Goal: Information Seeking & Learning: Learn about a topic

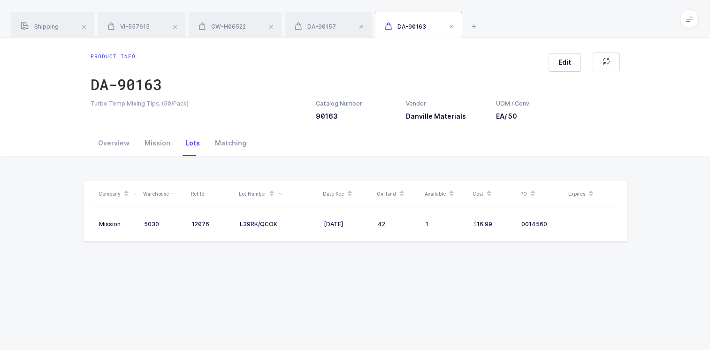
drag, startPoint x: 456, startPoint y: 26, endPoint x: 415, endPoint y: 53, distance: 49.2
click at [453, 31] on span at bounding box center [451, 26] width 11 height 11
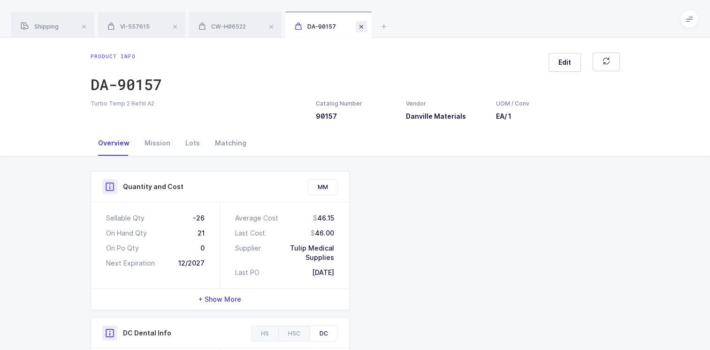
click at [364, 29] on span at bounding box center [360, 26] width 11 height 11
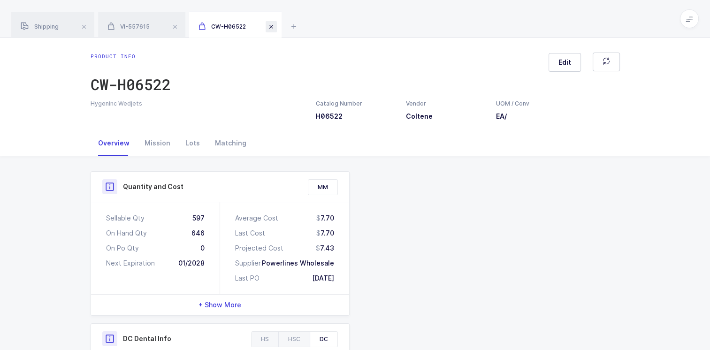
click at [275, 27] on span at bounding box center [270, 26] width 11 height 11
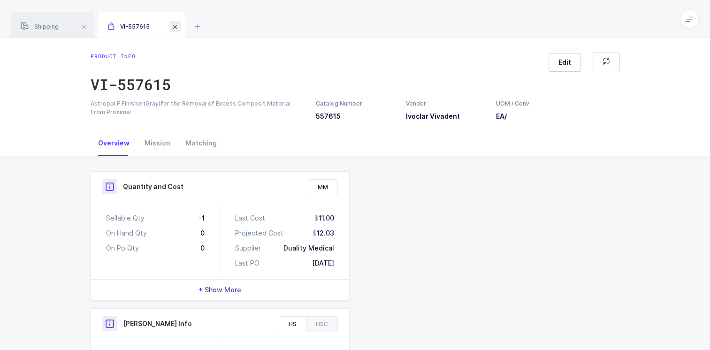
click at [178, 27] on span at bounding box center [174, 26] width 11 height 11
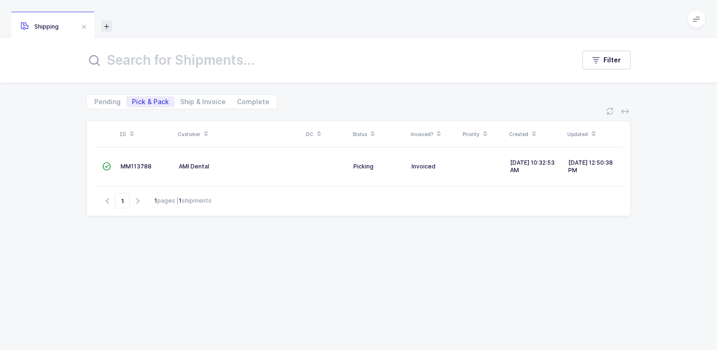
click at [106, 27] on icon at bounding box center [106, 26] width 11 height 11
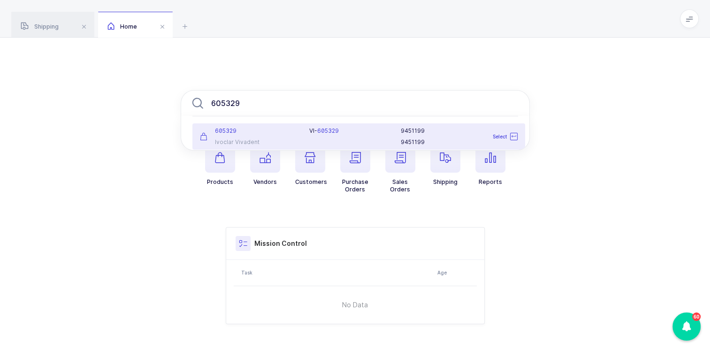
type input "605329"
click at [236, 136] on div "605329 Ivoclar Vivadent" at bounding box center [249, 136] width 110 height 19
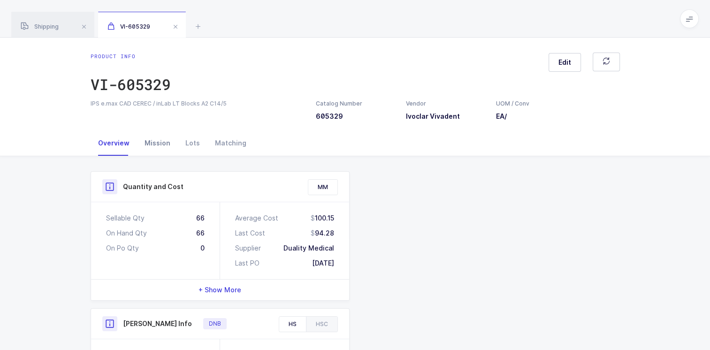
click at [156, 143] on div "Mission" at bounding box center [157, 142] width 41 height 25
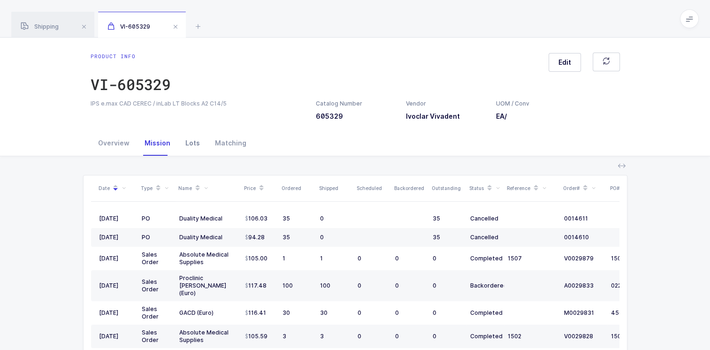
click at [194, 144] on div "Lots" at bounding box center [193, 142] width 30 height 25
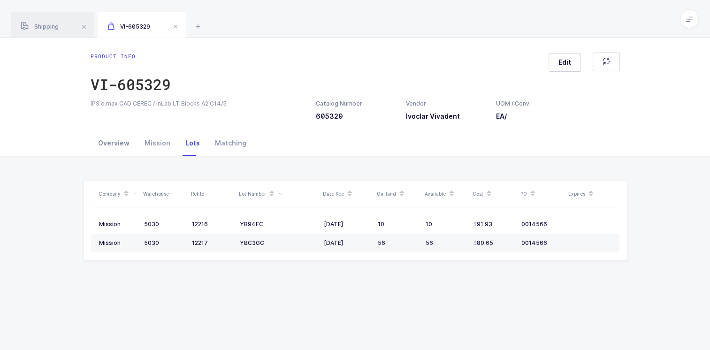
click at [113, 144] on div "Overview" at bounding box center [114, 142] width 46 height 25
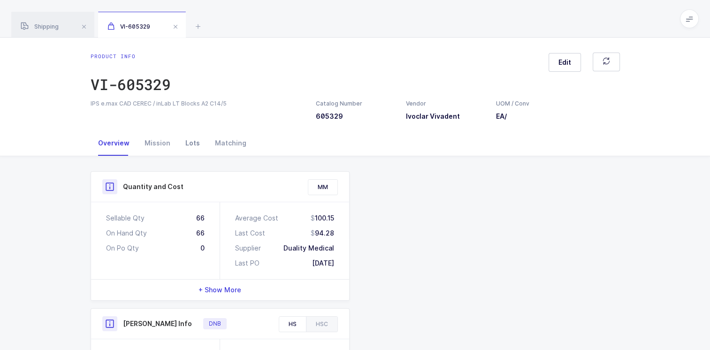
click at [191, 144] on div "Lots" at bounding box center [193, 142] width 30 height 25
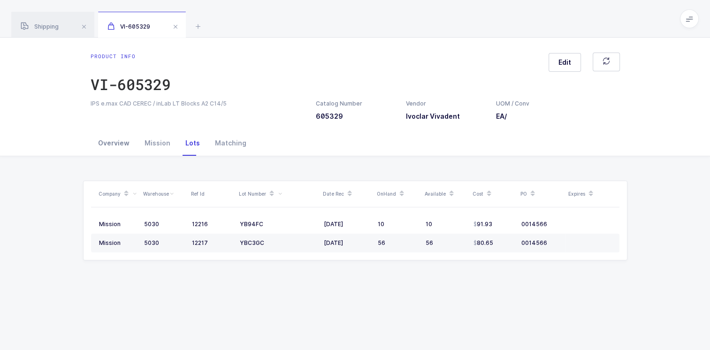
click at [111, 142] on div "Overview" at bounding box center [114, 142] width 46 height 25
